Goal: Transaction & Acquisition: Download file/media

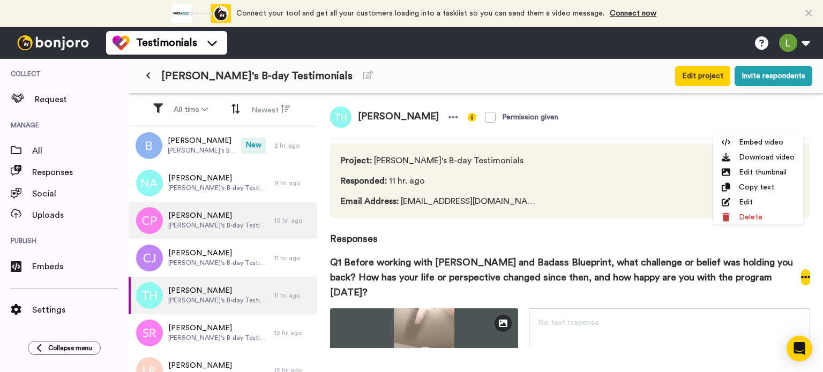
scroll to position [146, 0]
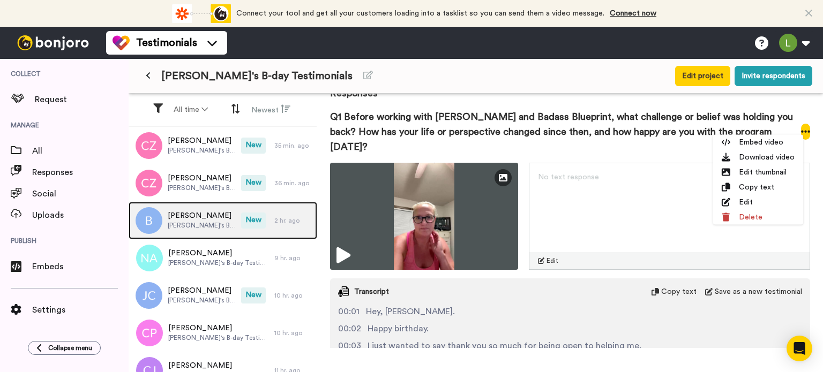
click at [199, 221] on span "[PERSON_NAME]'s B-day Testimonials" at bounding box center [202, 225] width 68 height 9
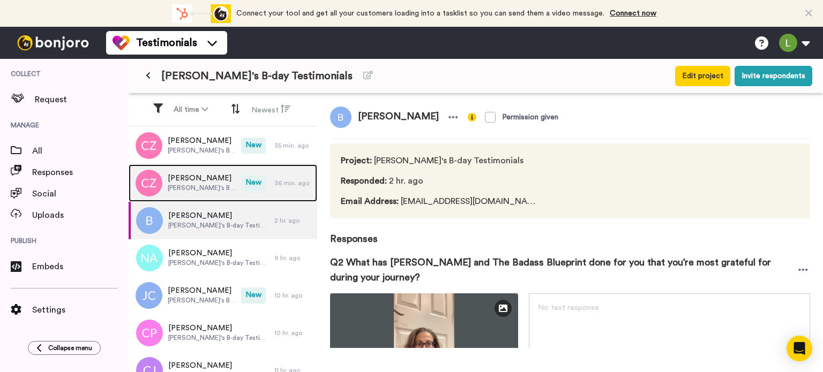
click at [178, 190] on span "[PERSON_NAME]'s B-day Testimonials" at bounding box center [202, 188] width 68 height 9
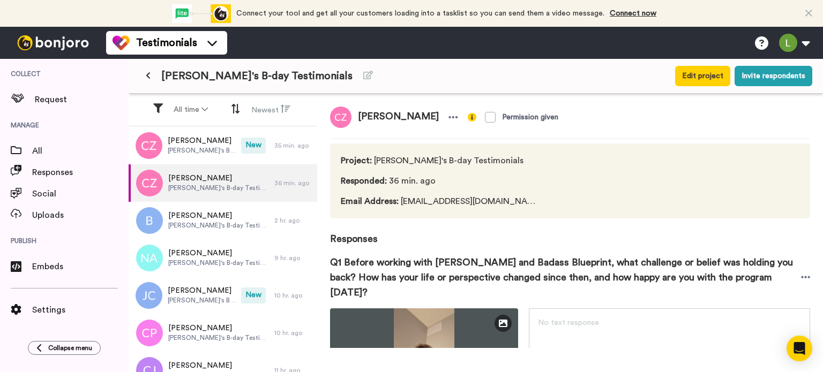
drag, startPoint x: 429, startPoint y: 115, endPoint x: 358, endPoint y: 115, distance: 70.7
click at [358, 115] on span "[PERSON_NAME]" at bounding box center [399, 117] width 94 height 21
copy span "[PERSON_NAME]"
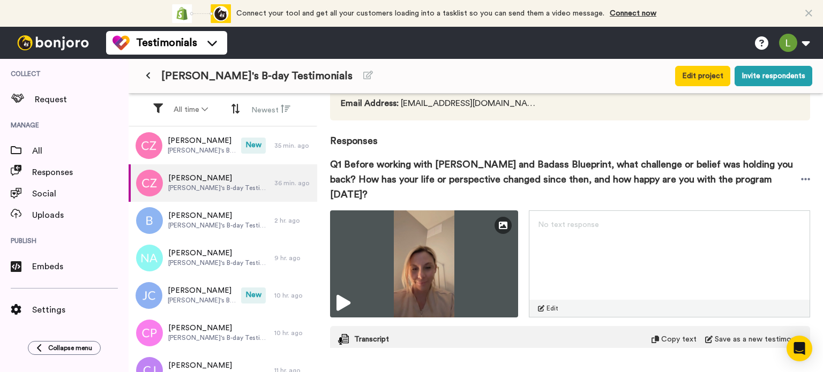
scroll to position [99, 0]
click at [801, 174] on icon at bounding box center [806, 179] width 10 height 11
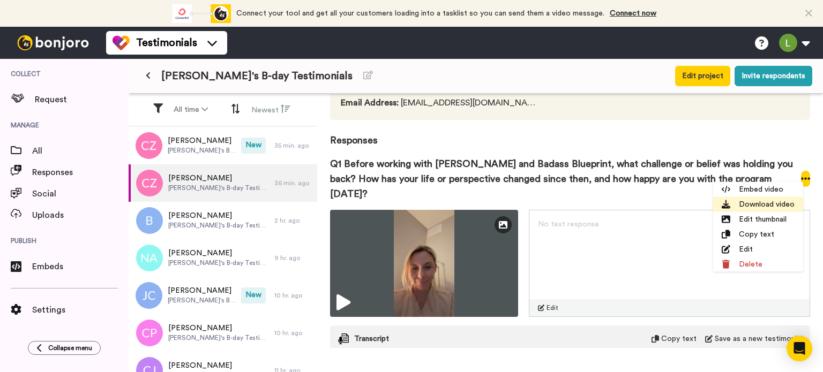
click at [770, 203] on li "Download video" at bounding box center [758, 204] width 90 height 15
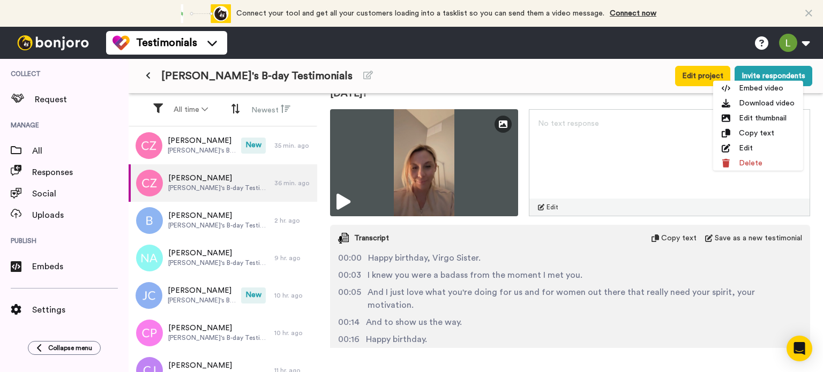
scroll to position [251, 0]
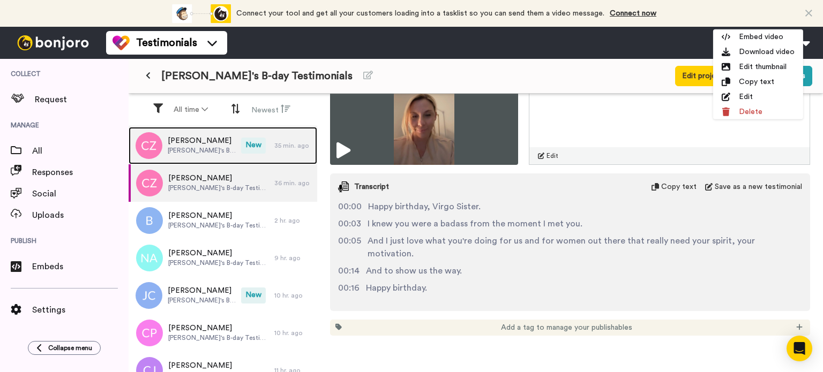
click at [186, 146] on span "[PERSON_NAME]'s B-day Testimonials" at bounding box center [202, 150] width 68 height 9
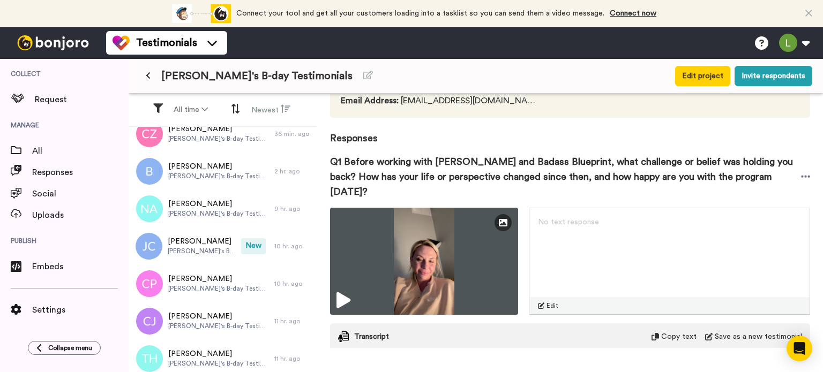
scroll to position [102, 0]
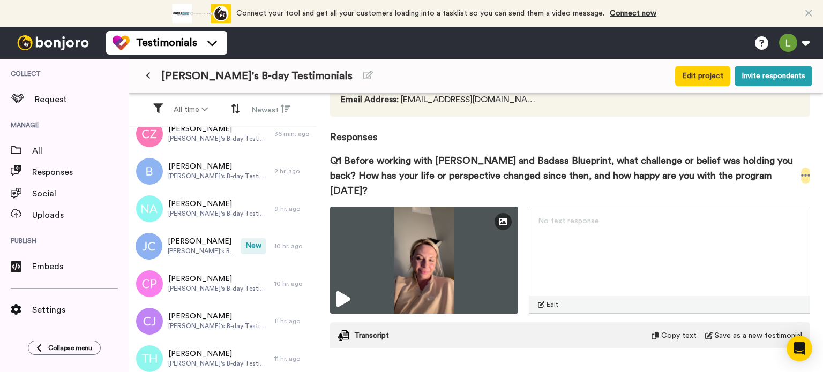
click at [801, 171] on icon at bounding box center [806, 175] width 10 height 11
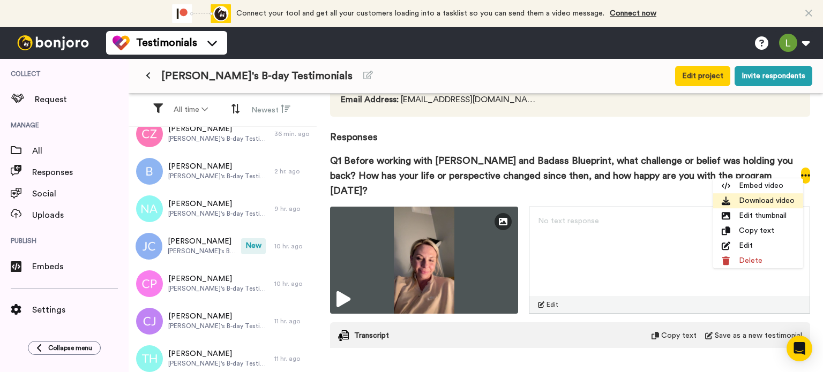
click at [733, 204] on li "Download video" at bounding box center [758, 200] width 90 height 15
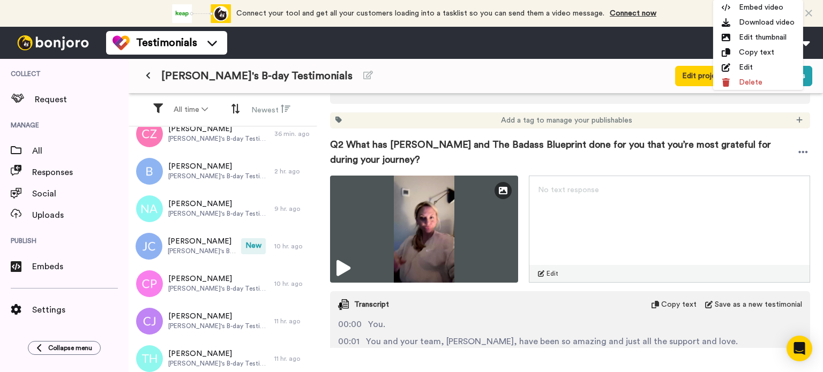
scroll to position [456, 0]
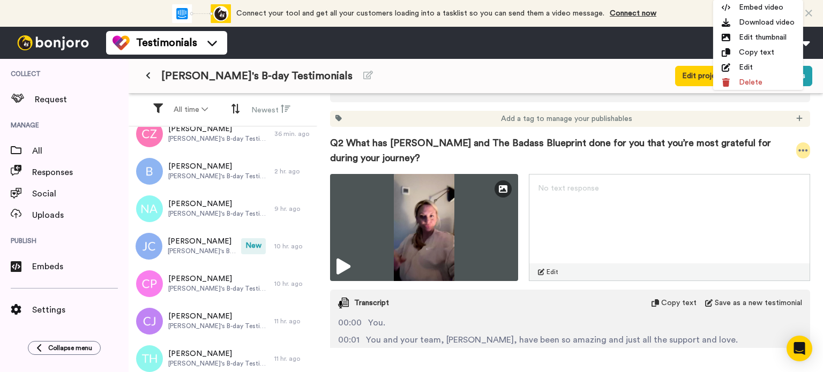
click at [798, 145] on icon at bounding box center [803, 150] width 10 height 11
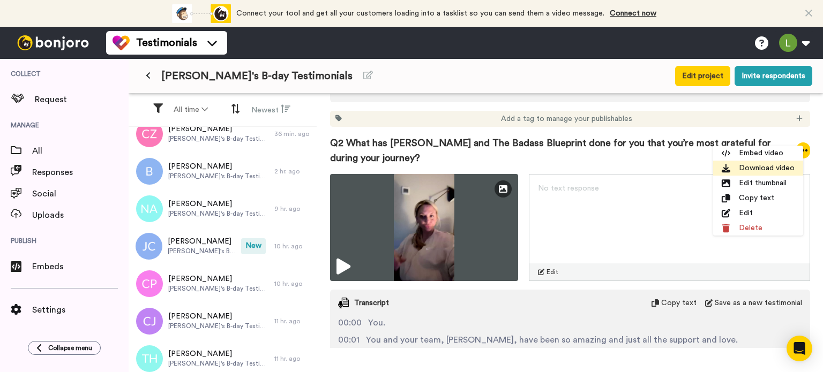
click at [771, 169] on li "Download video" at bounding box center [758, 168] width 90 height 15
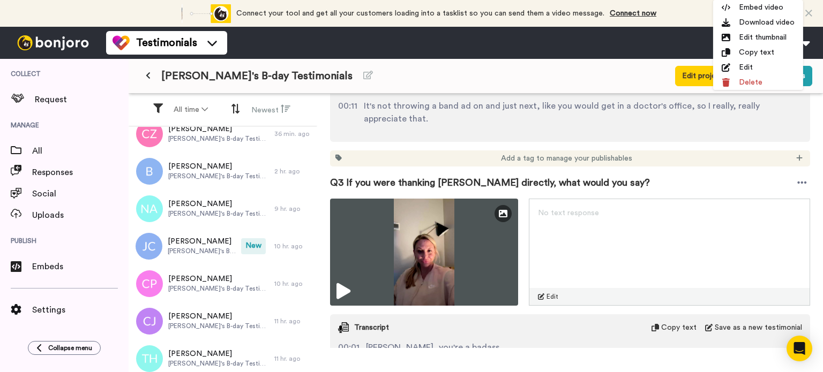
scroll to position [734, 0]
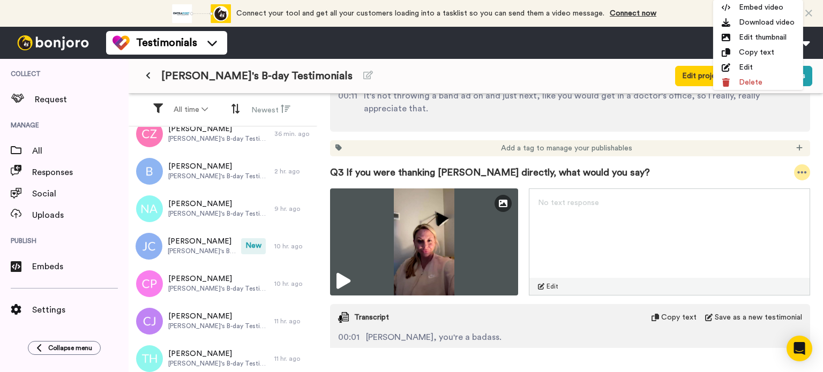
click at [798, 167] on icon at bounding box center [802, 172] width 10 height 11
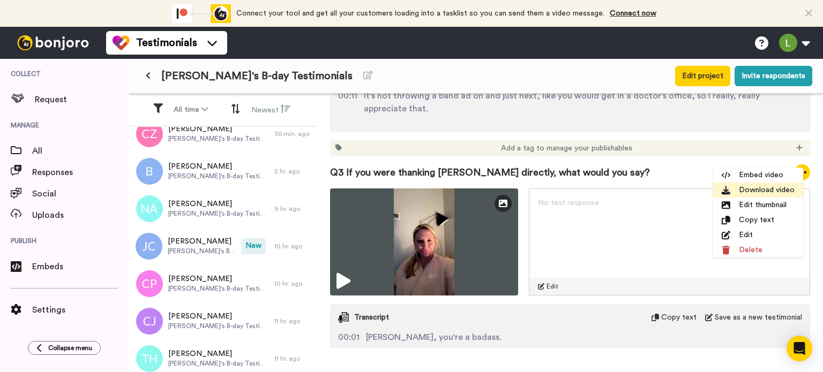
click at [767, 192] on li "Download video" at bounding box center [758, 190] width 90 height 15
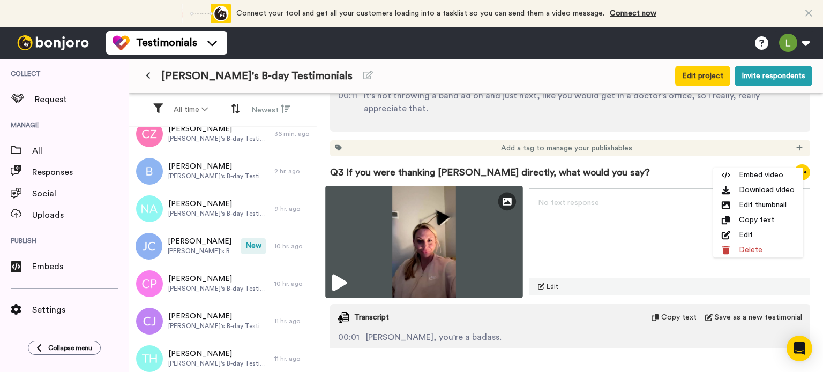
scroll to position [848, 0]
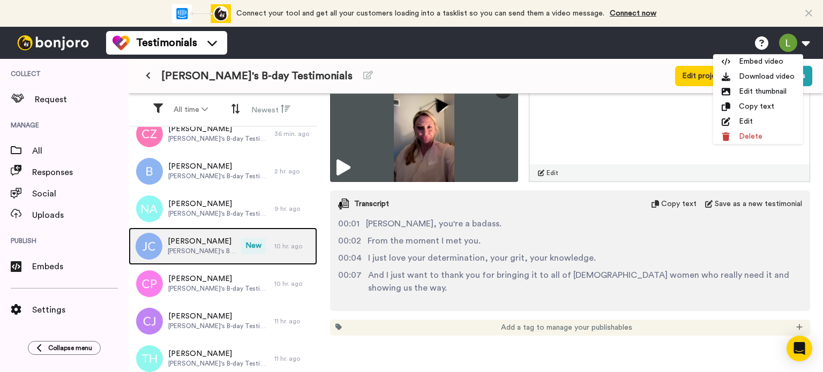
click at [208, 250] on span "[PERSON_NAME]'s B-day Testimonials" at bounding box center [202, 251] width 68 height 9
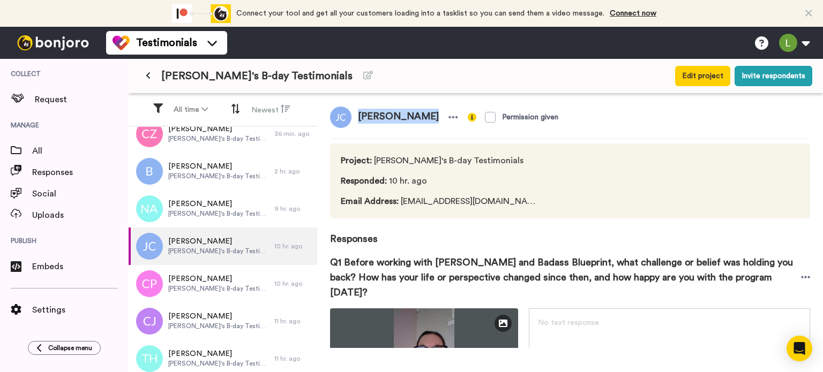
drag, startPoint x: 359, startPoint y: 116, endPoint x: 421, endPoint y: 117, distance: 62.2
click at [421, 117] on span "[PERSON_NAME]" at bounding box center [399, 117] width 94 height 21
copy span "[PERSON_NAME]"
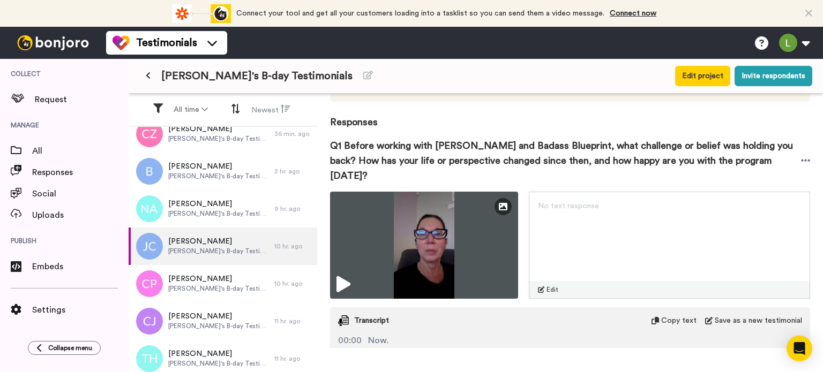
scroll to position [128, 0]
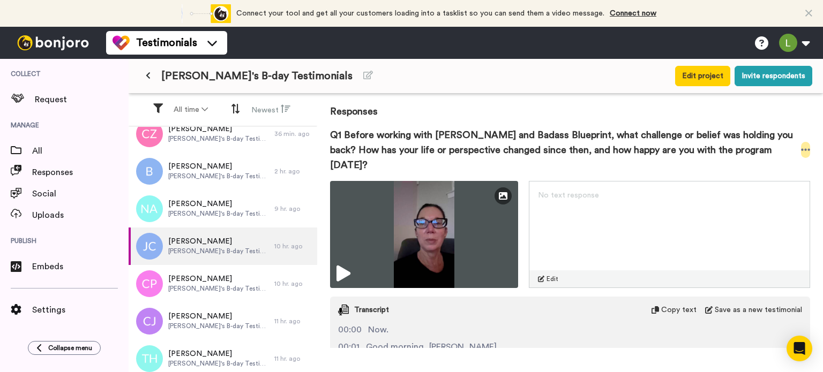
click at [801, 145] on icon at bounding box center [806, 150] width 10 height 11
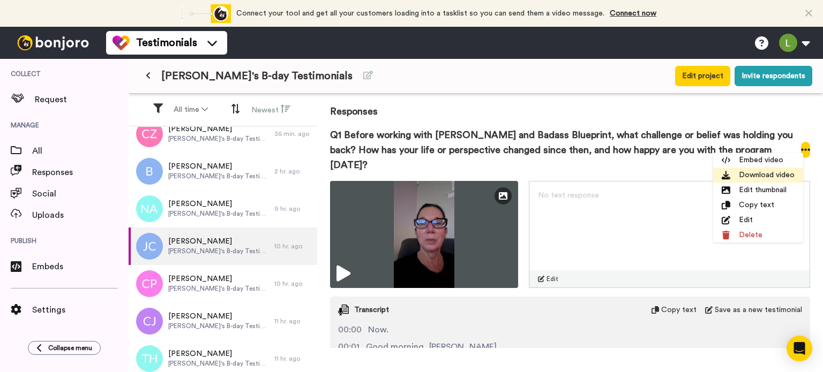
click at [773, 171] on li "Download video" at bounding box center [758, 175] width 90 height 15
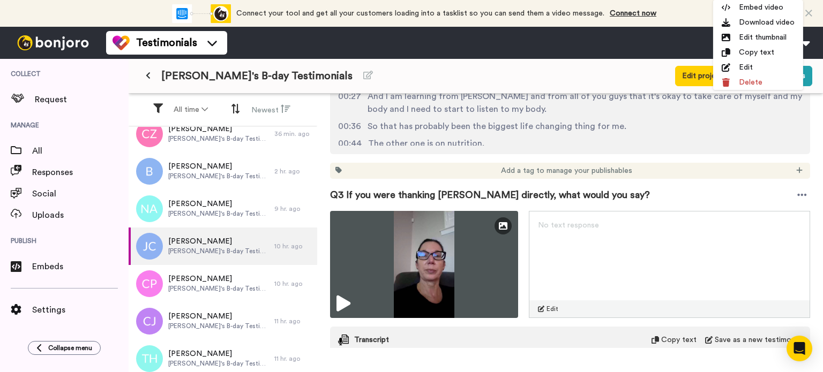
scroll to position [487, 0]
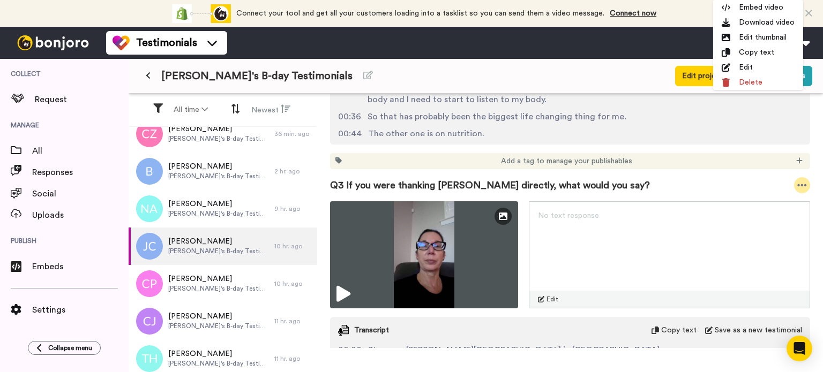
click at [797, 180] on icon at bounding box center [802, 185] width 10 height 11
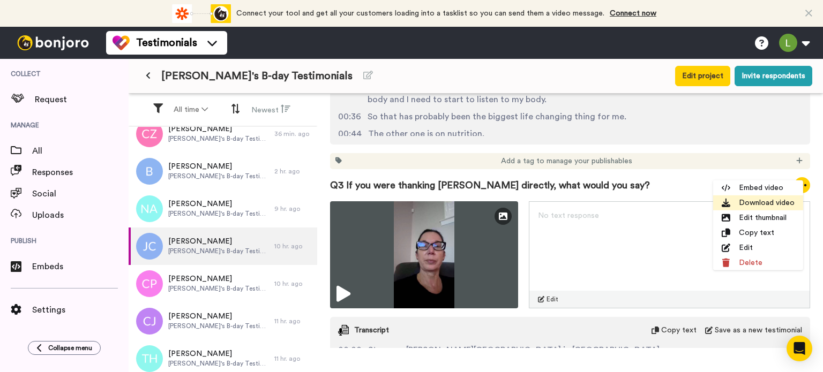
click at [742, 209] on li "Download video" at bounding box center [758, 203] width 90 height 15
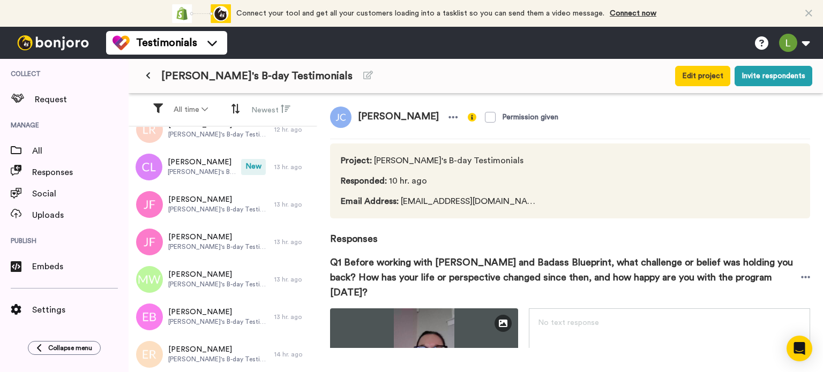
scroll to position [354, 0]
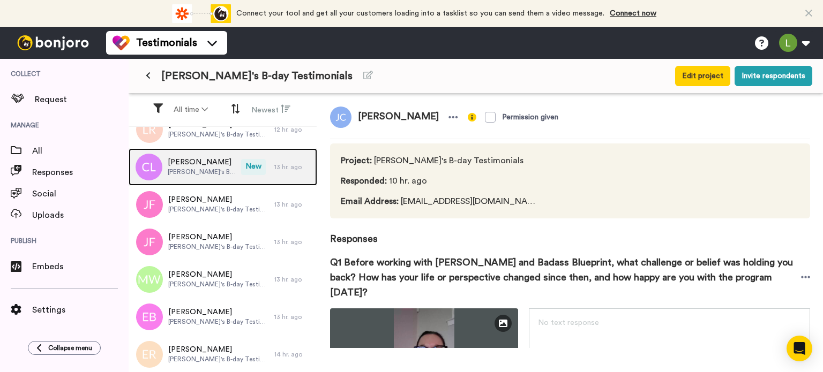
click at [208, 171] on span "[PERSON_NAME]'s B-day Testimonials" at bounding box center [202, 172] width 68 height 9
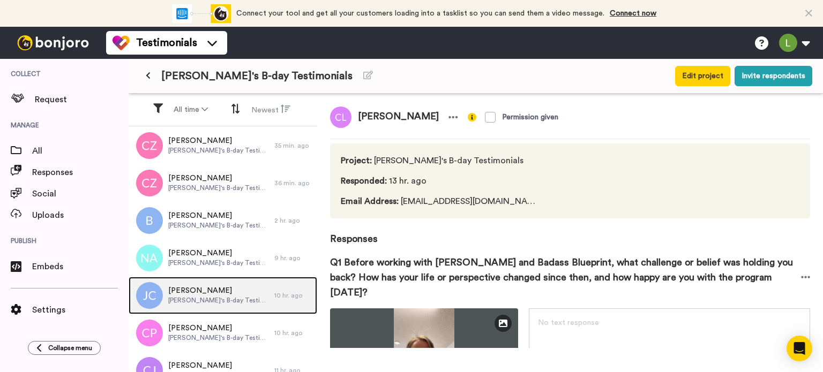
click at [225, 295] on span "[PERSON_NAME]" at bounding box center [218, 291] width 101 height 11
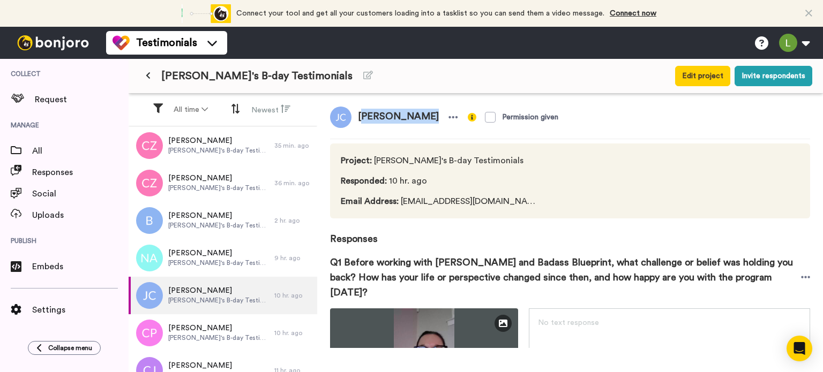
drag, startPoint x: 360, startPoint y: 117, endPoint x: 420, endPoint y: 121, distance: 59.6
click at [420, 121] on span "[PERSON_NAME]" at bounding box center [399, 117] width 94 height 21
drag, startPoint x: 420, startPoint y: 121, endPoint x: 359, endPoint y: 118, distance: 60.6
click at [359, 118] on span "[PERSON_NAME]" at bounding box center [399, 117] width 94 height 21
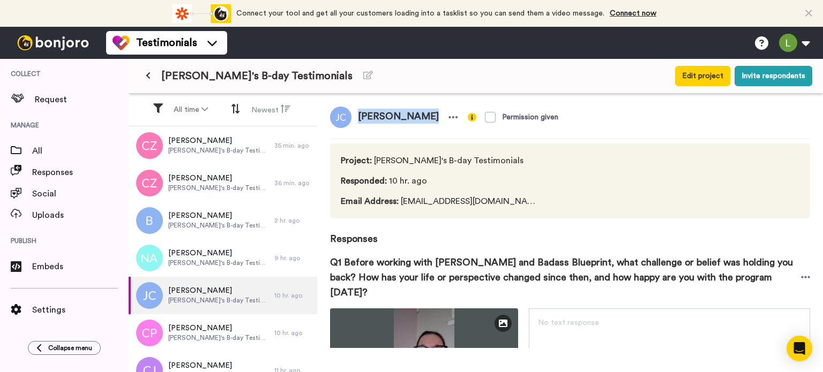
copy span "[PERSON_NAME]"
click at [801, 272] on icon at bounding box center [806, 277] width 10 height 11
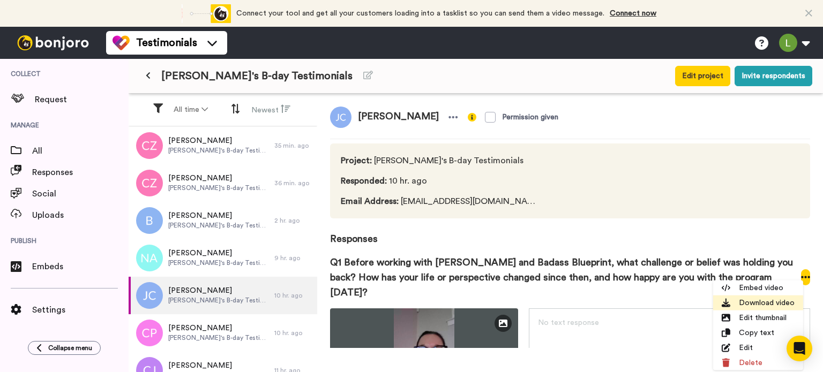
click at [741, 304] on li "Download video" at bounding box center [758, 303] width 90 height 15
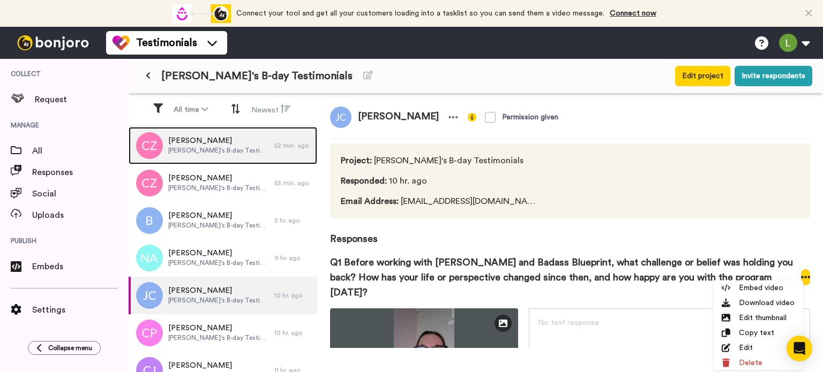
click at [223, 156] on div "[PERSON_NAME] [PERSON_NAME]'s B-day Testimonials" at bounding box center [202, 146] width 146 height 38
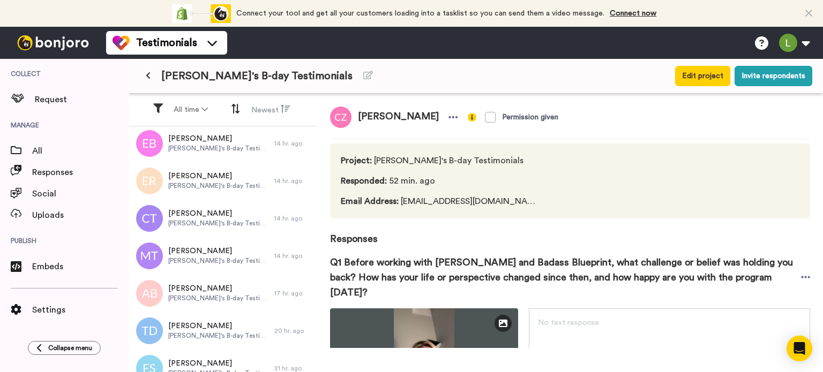
scroll to position [541, 0]
